Goal: Check status: Check status

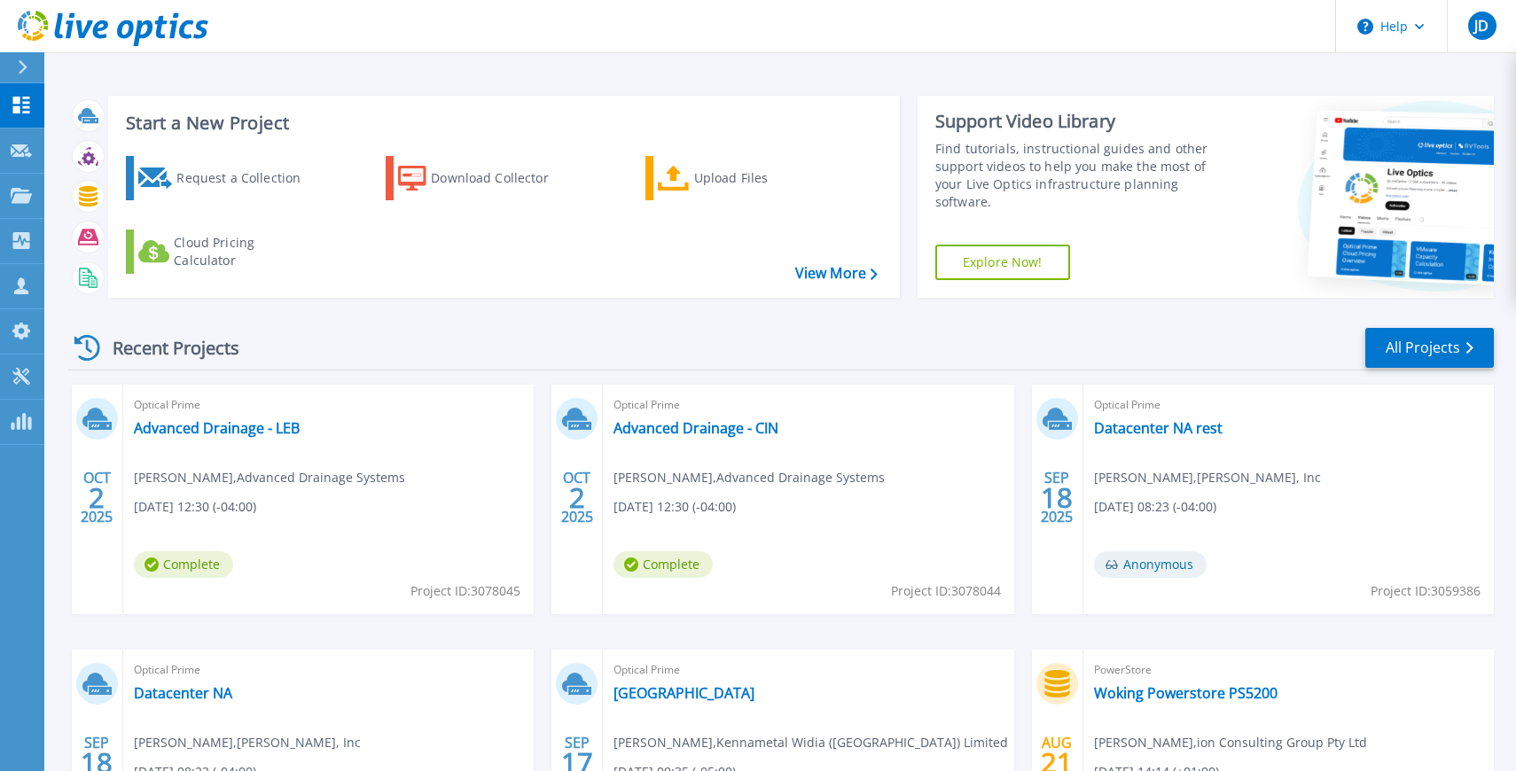
scroll to position [211, 0]
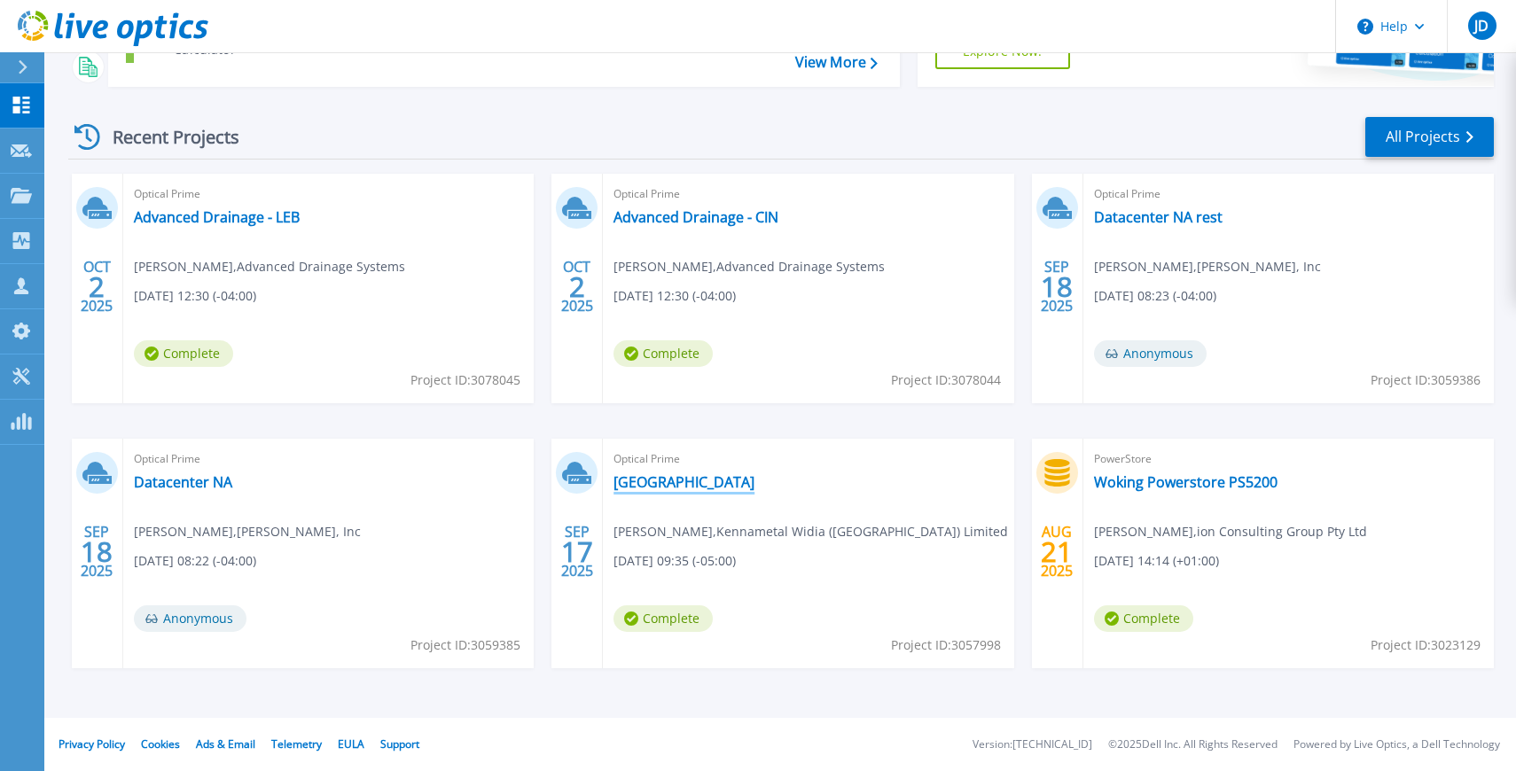
click at [650, 478] on link "[GEOGRAPHIC_DATA]" at bounding box center [683, 482] width 141 height 18
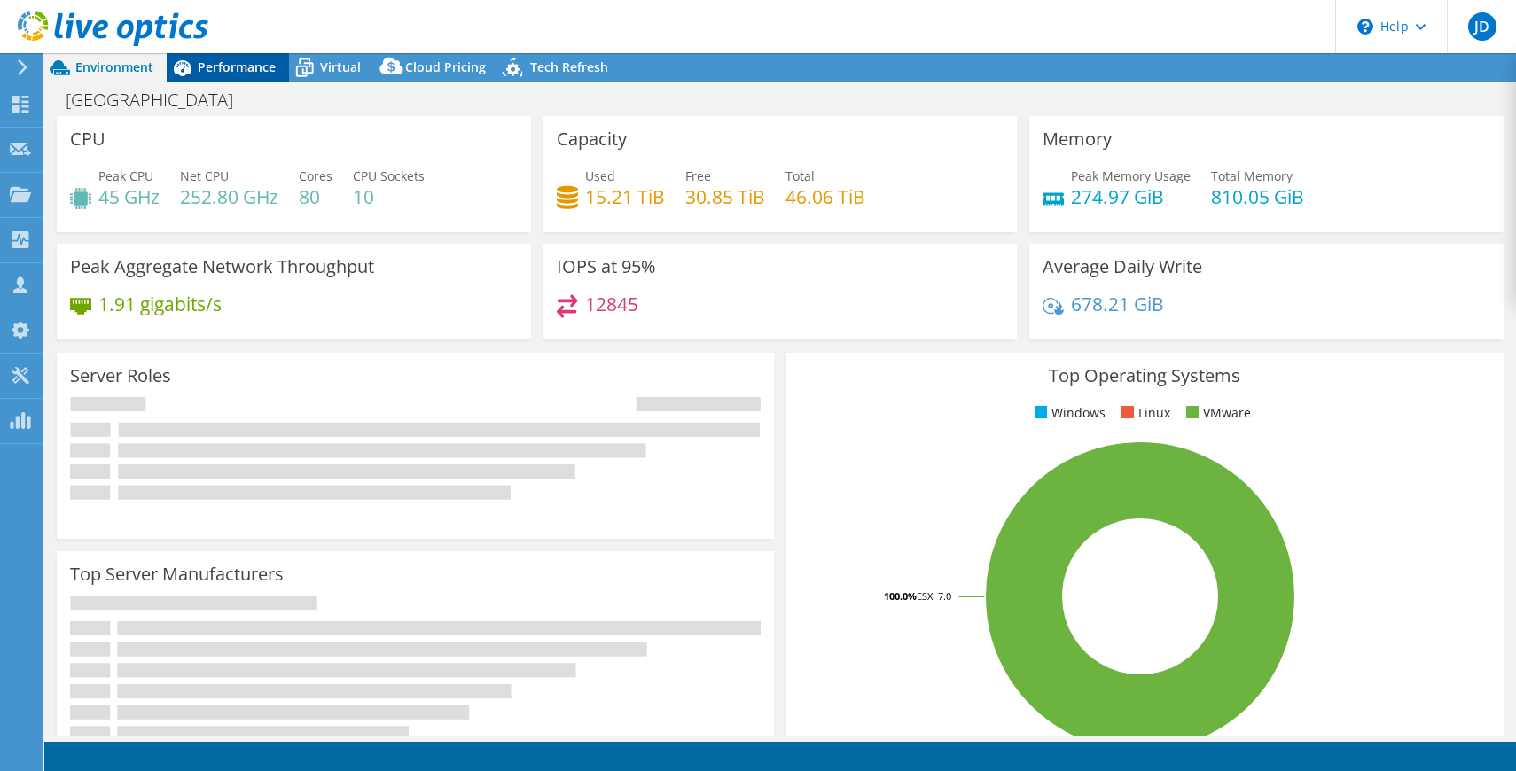
click at [225, 69] on span "Performance" at bounding box center [237, 67] width 78 height 17
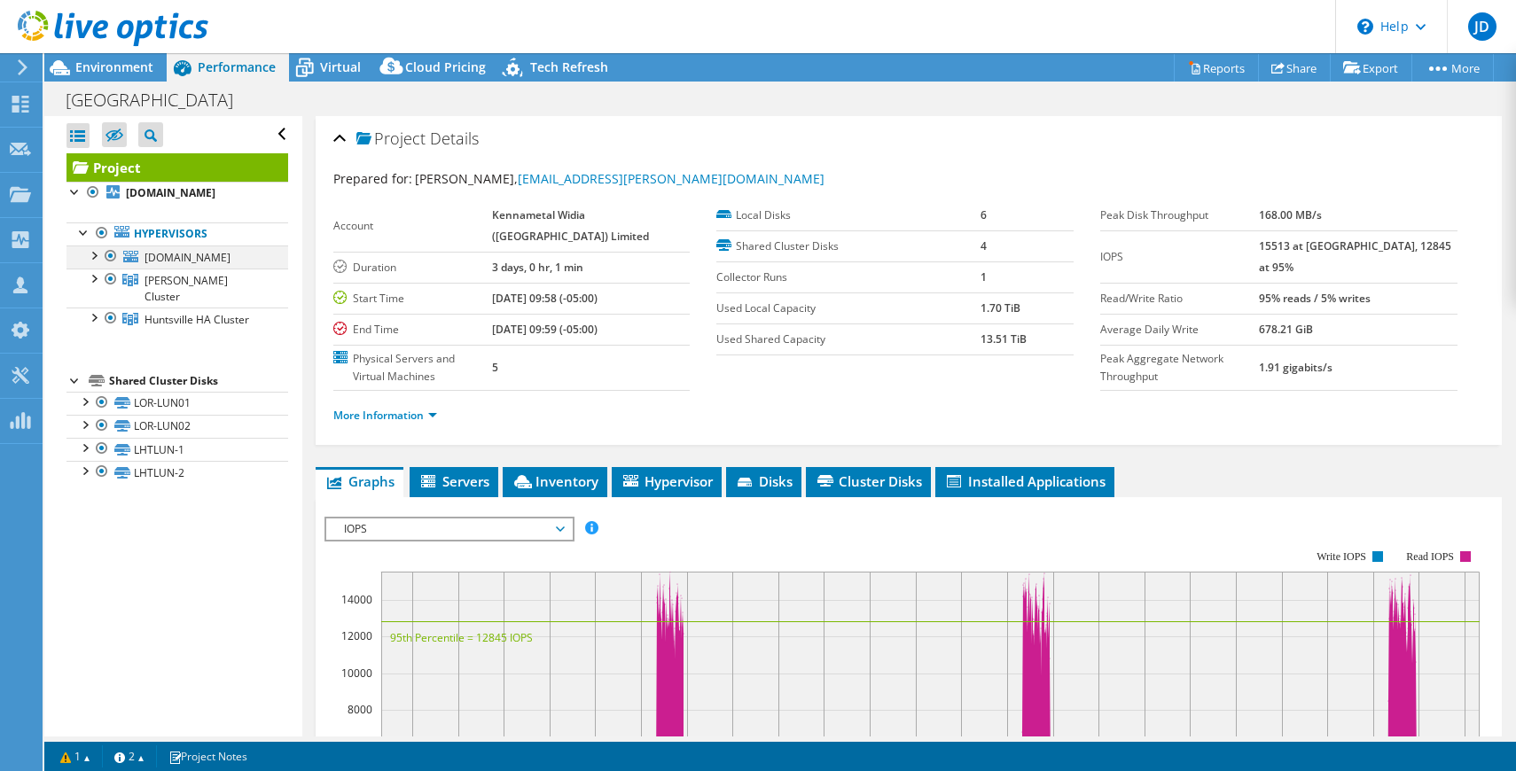
click at [94, 259] on div at bounding box center [93, 255] width 18 height 18
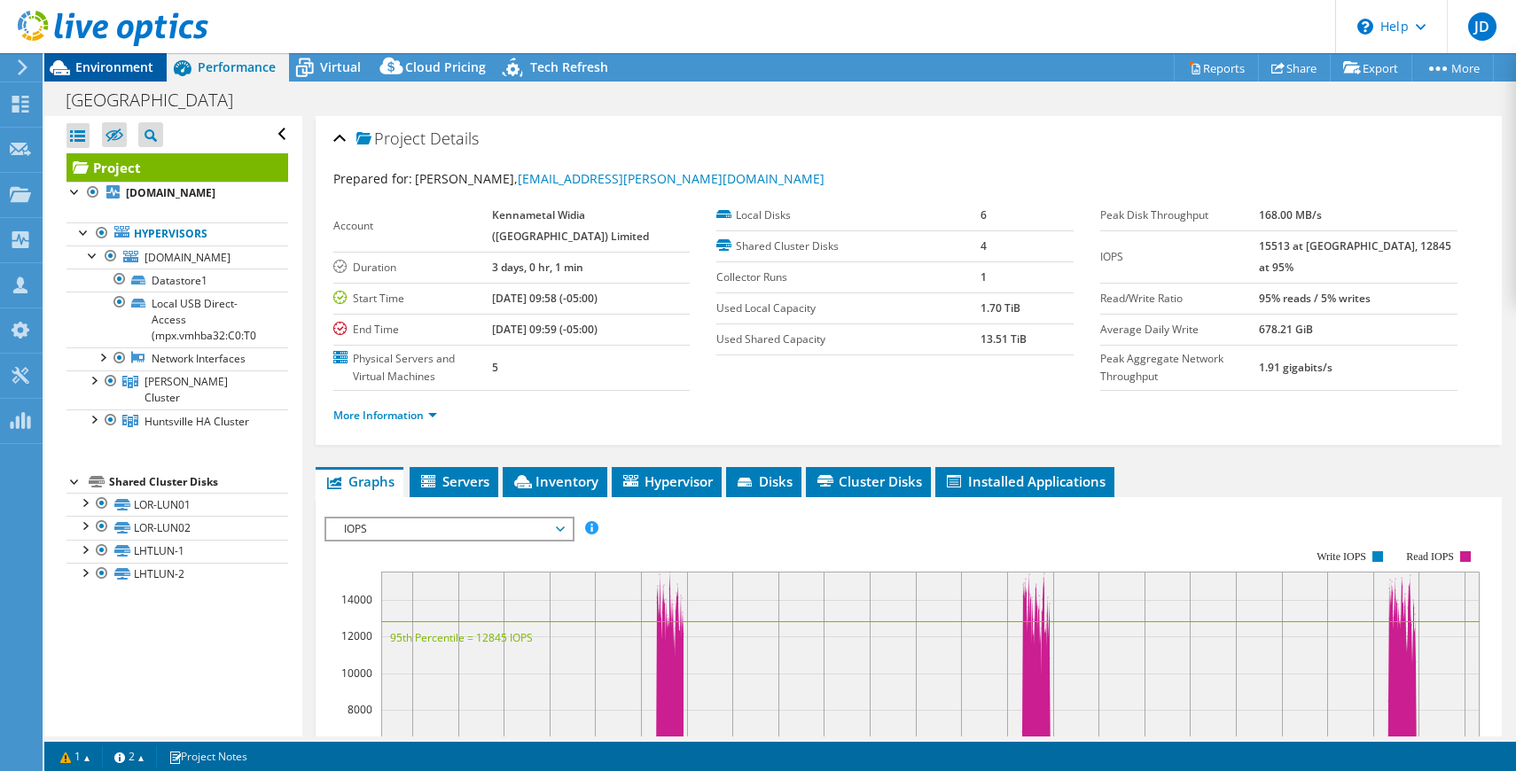
click at [127, 66] on span "Environment" at bounding box center [114, 67] width 78 height 17
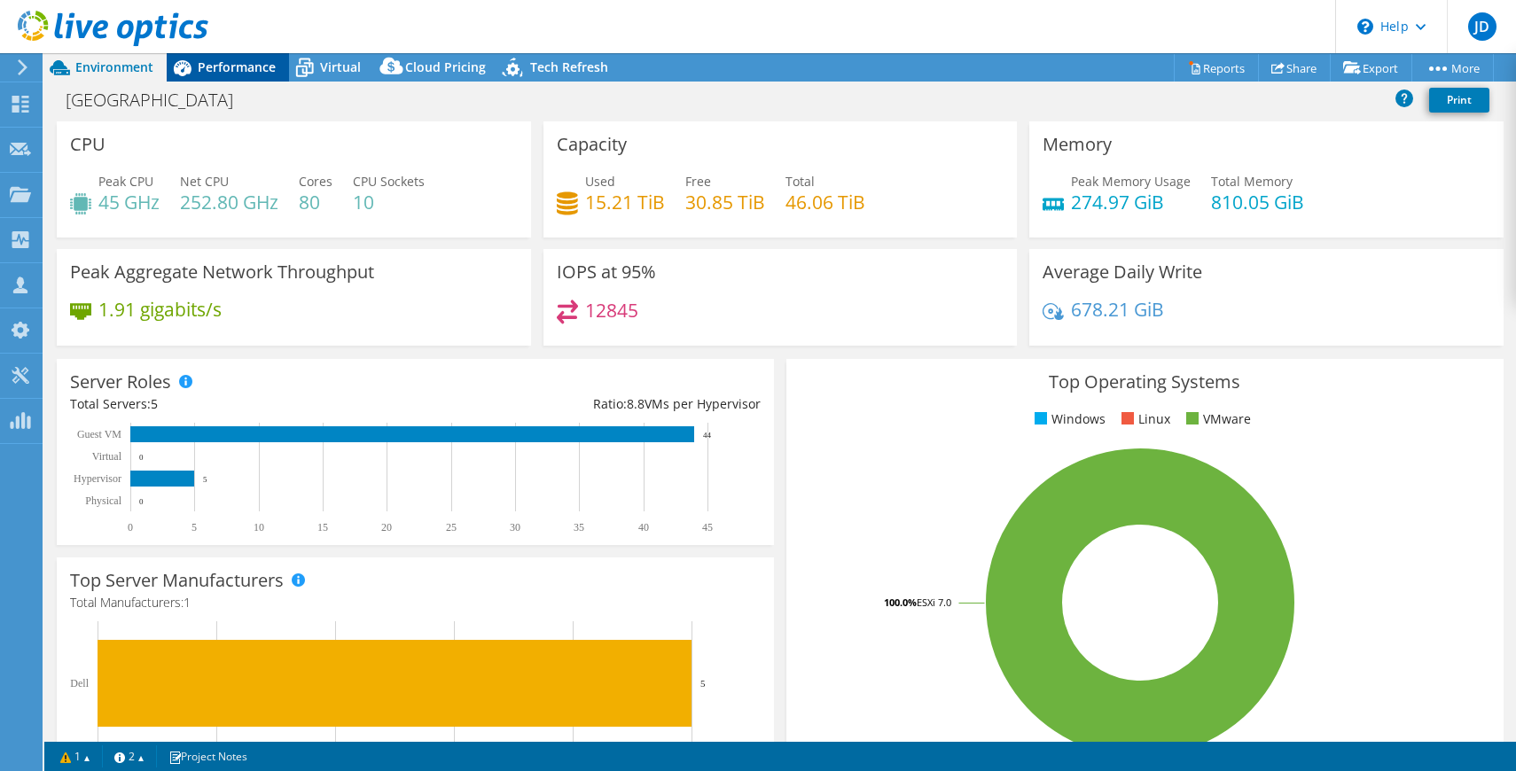
click at [230, 74] on span "Performance" at bounding box center [237, 67] width 78 height 17
